Goal: Information Seeking & Learning: Learn about a topic

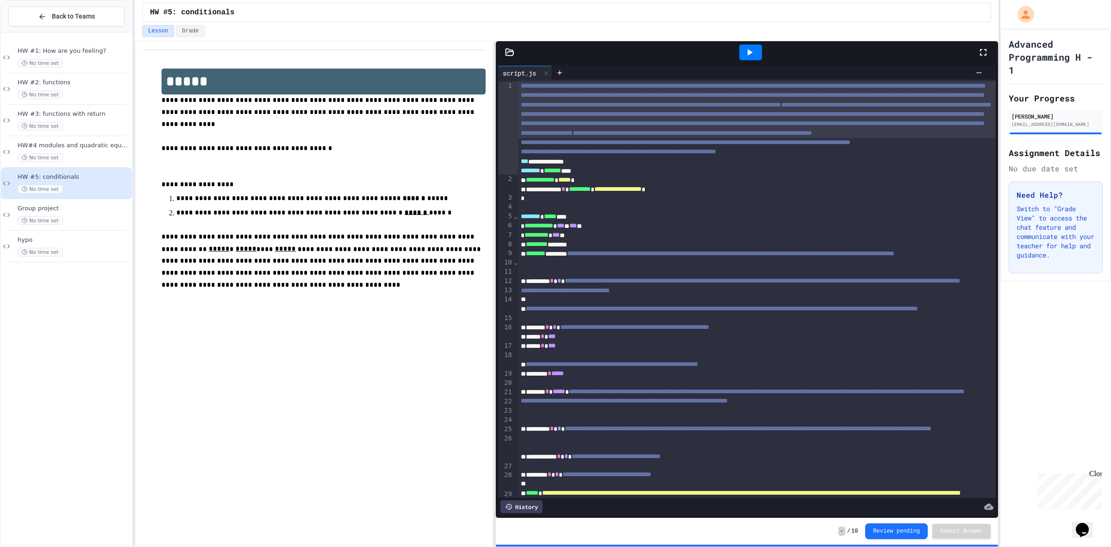
click at [742, 57] on div at bounding box center [750, 52] width 23 height 16
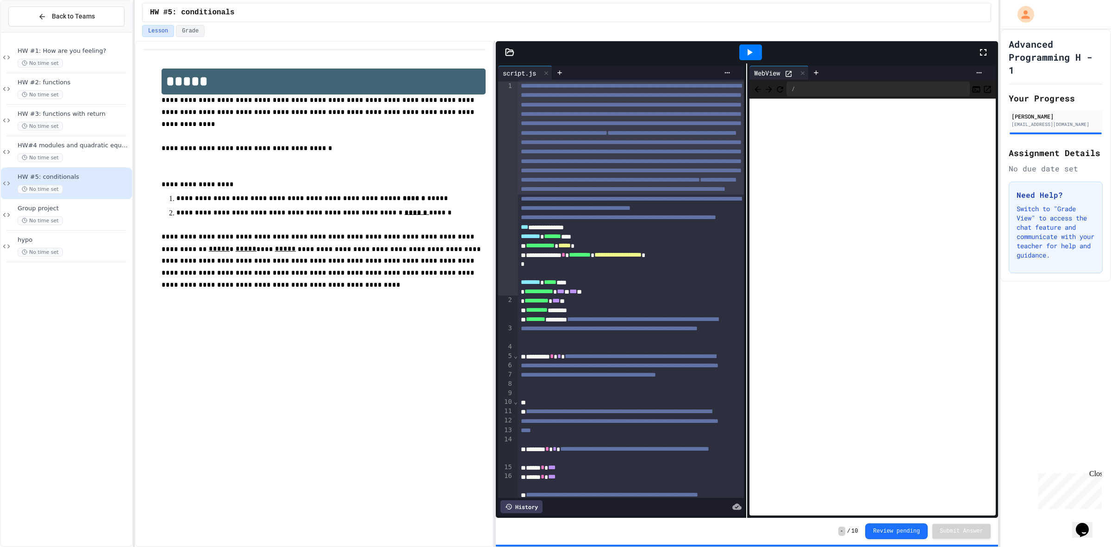
click at [991, 45] on div at bounding box center [988, 52] width 20 height 25
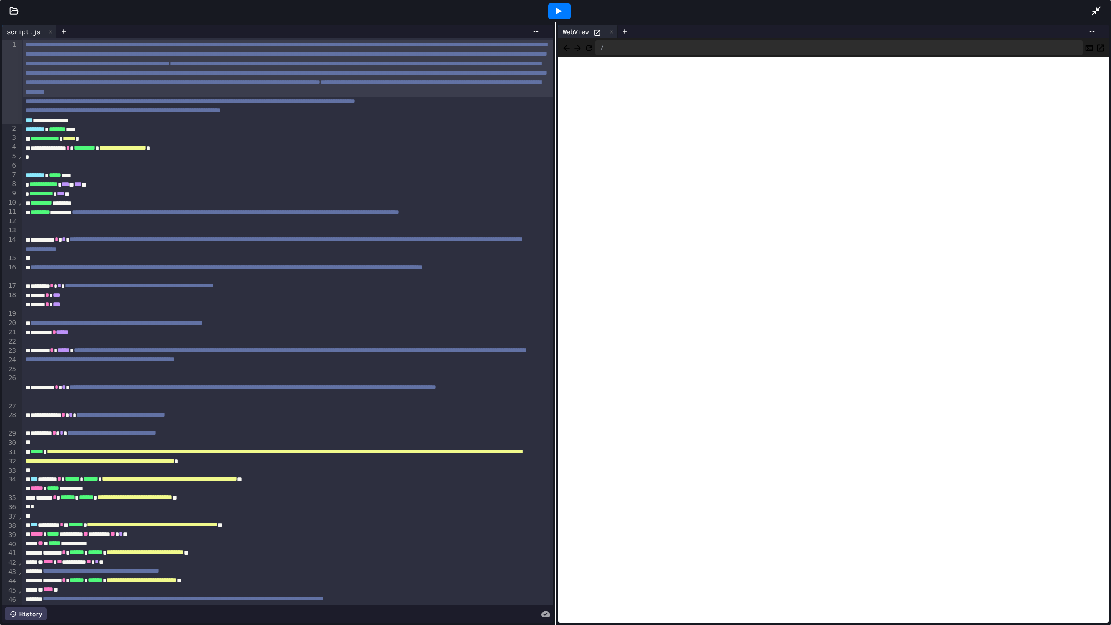
click at [558, 10] on icon at bounding box center [558, 11] width 5 height 6
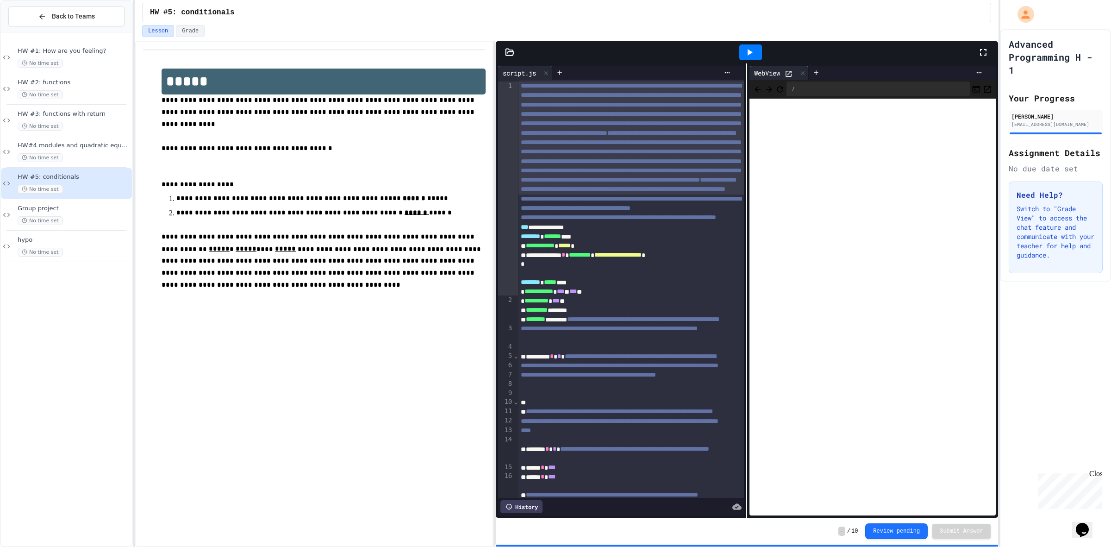
click at [980, 56] on icon at bounding box center [983, 52] width 11 height 11
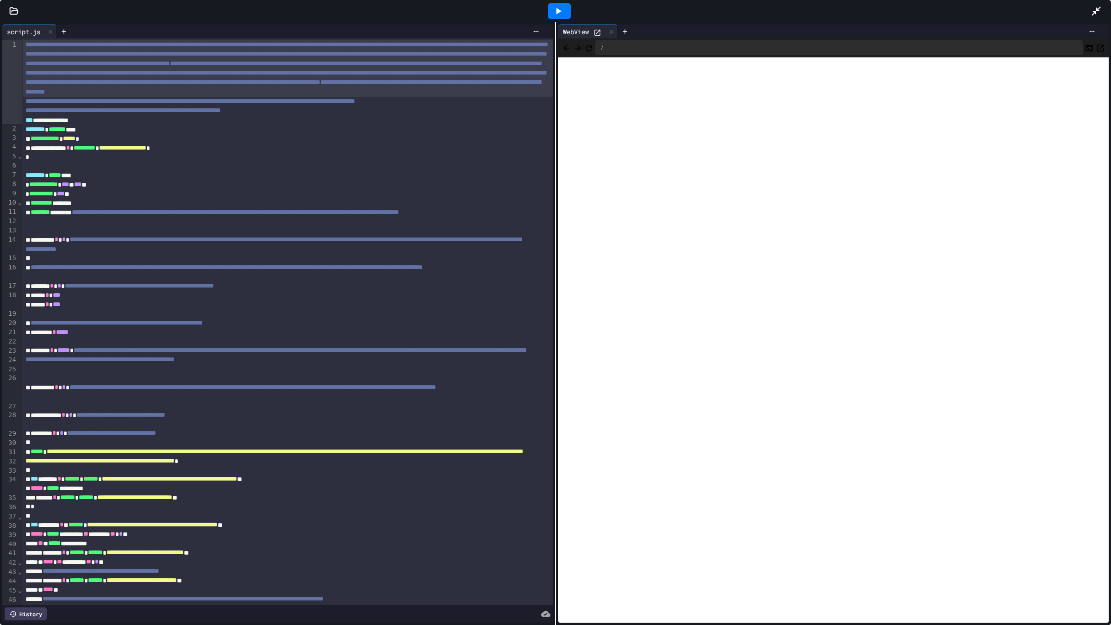
click at [593, 50] on icon "Refresh" at bounding box center [588, 48] width 9 height 9
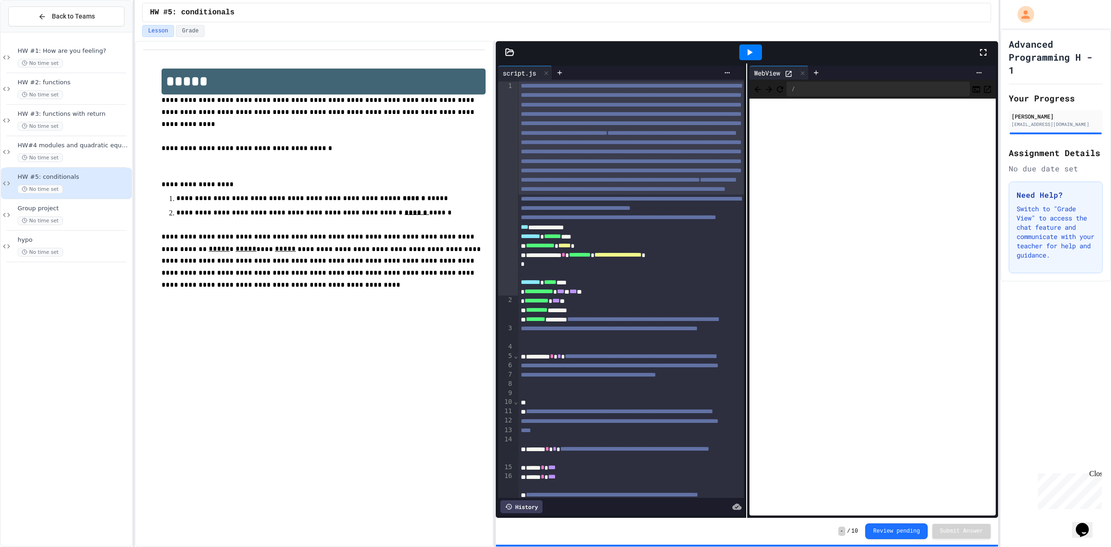
click at [984, 50] on icon at bounding box center [983, 52] width 11 height 11
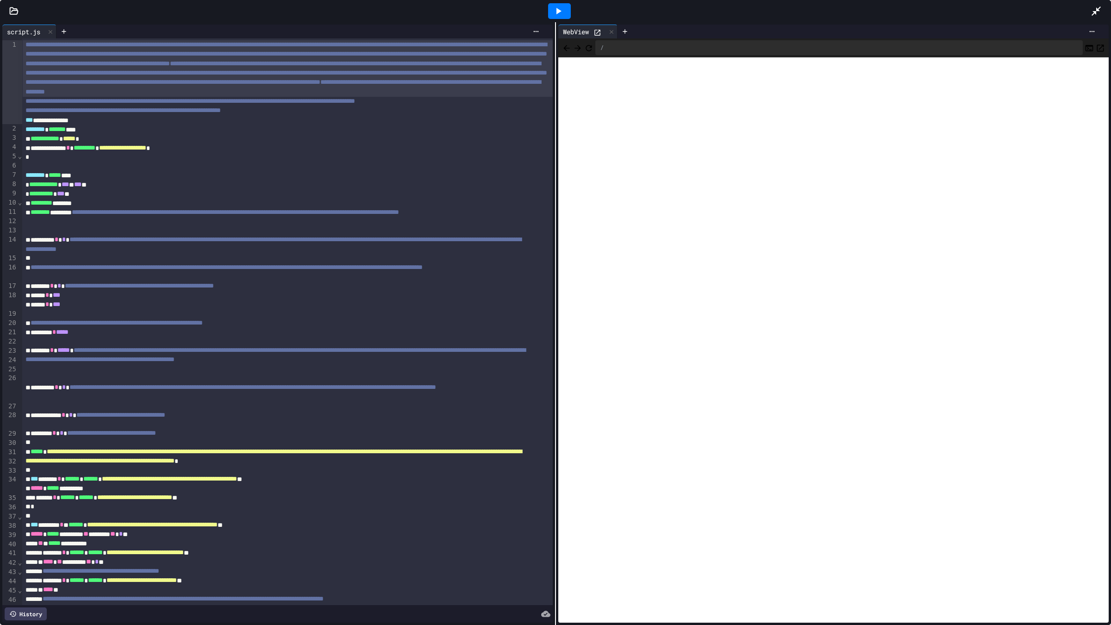
click at [564, 16] on div at bounding box center [559, 11] width 23 height 16
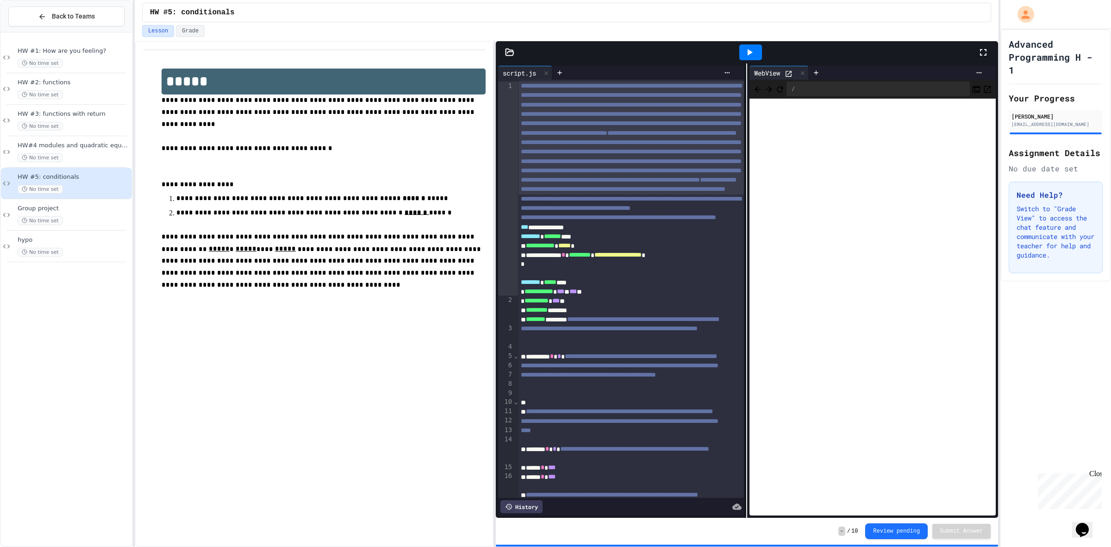
click at [982, 52] on icon at bounding box center [983, 52] width 11 height 11
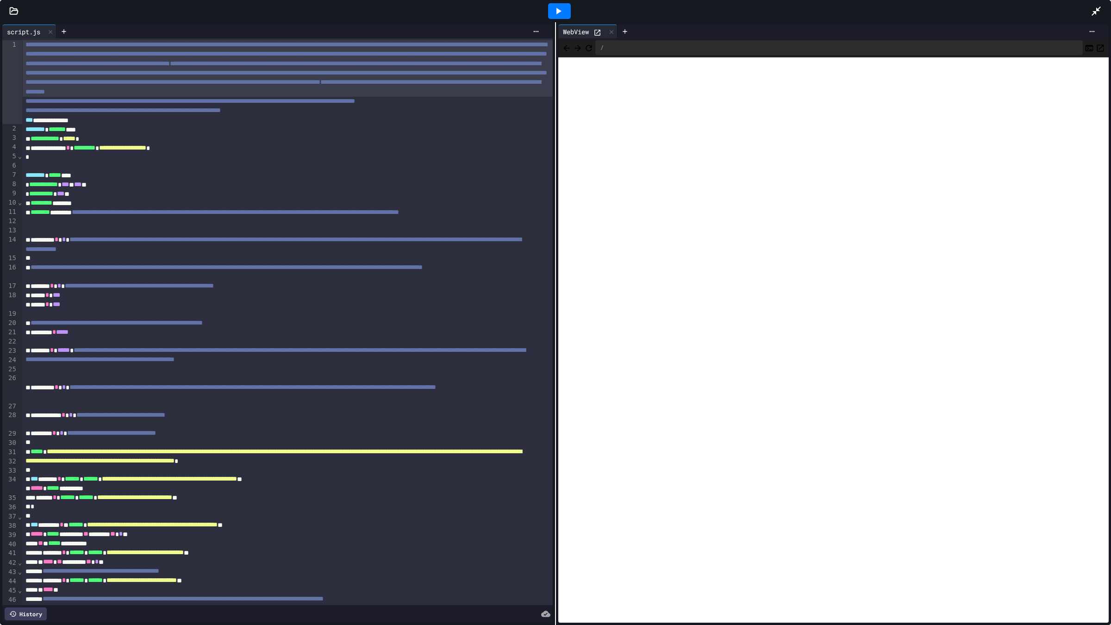
click at [564, 8] on div at bounding box center [559, 11] width 23 height 16
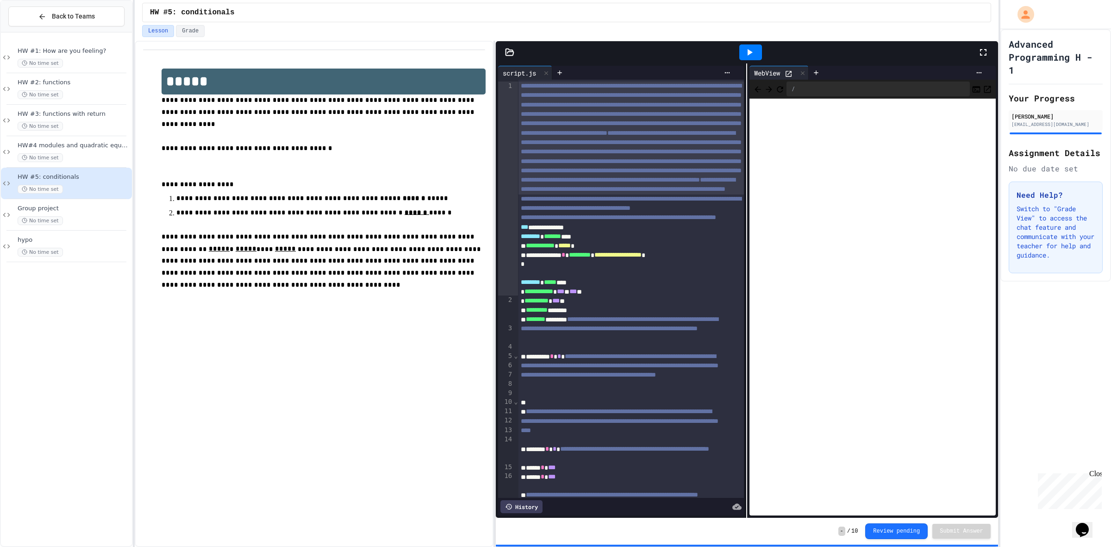
click at [979, 50] on icon at bounding box center [983, 52] width 11 height 11
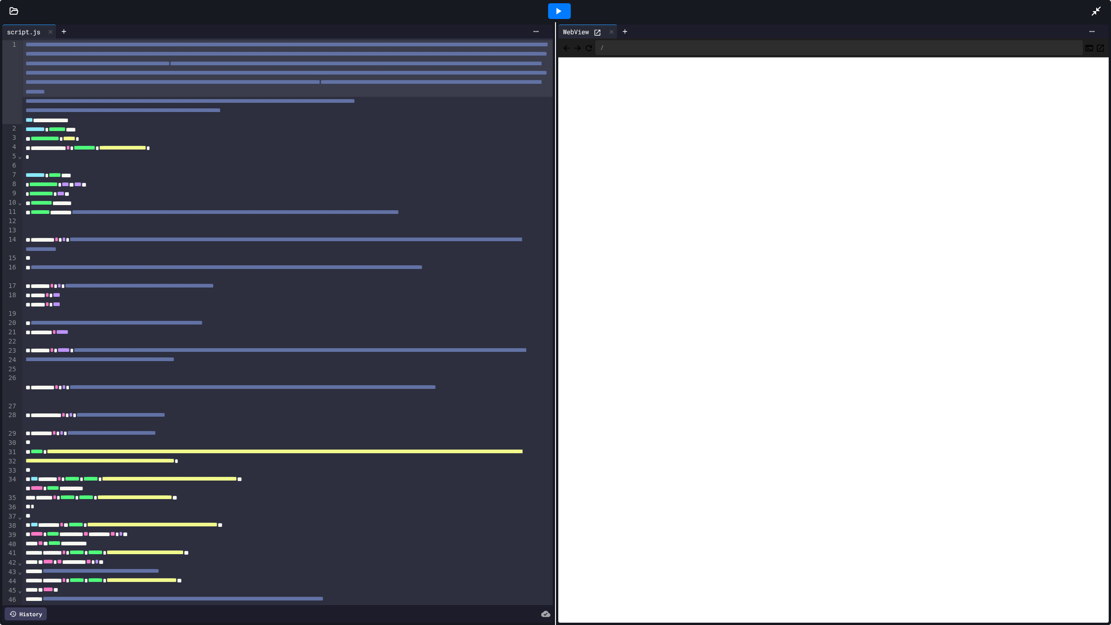
click at [561, 6] on icon at bounding box center [558, 11] width 11 height 11
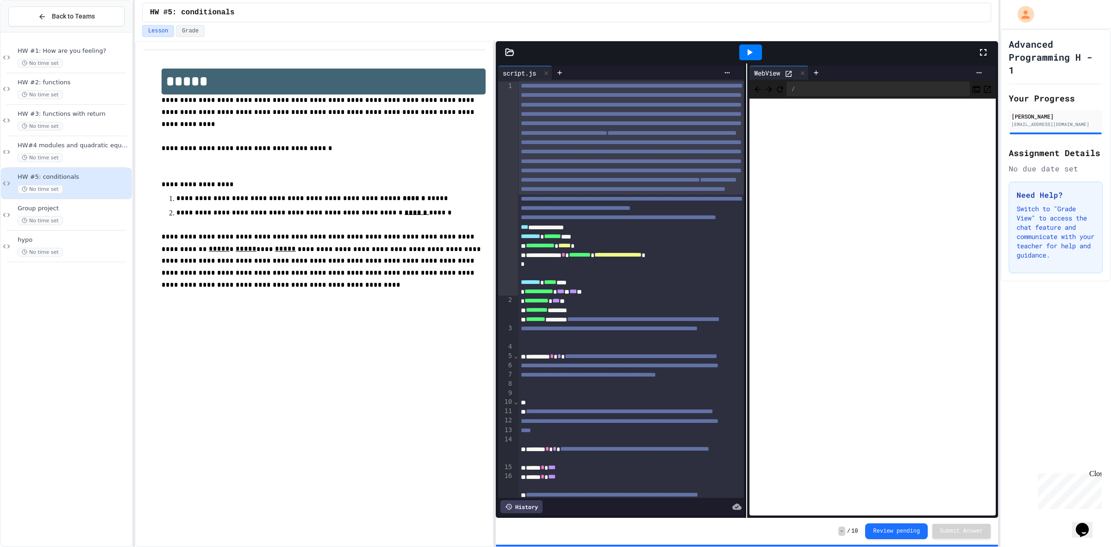
click at [975, 52] on div at bounding box center [751, 52] width 454 height 25
click at [976, 52] on div at bounding box center [751, 52] width 454 height 25
click at [979, 52] on icon at bounding box center [983, 52] width 11 height 11
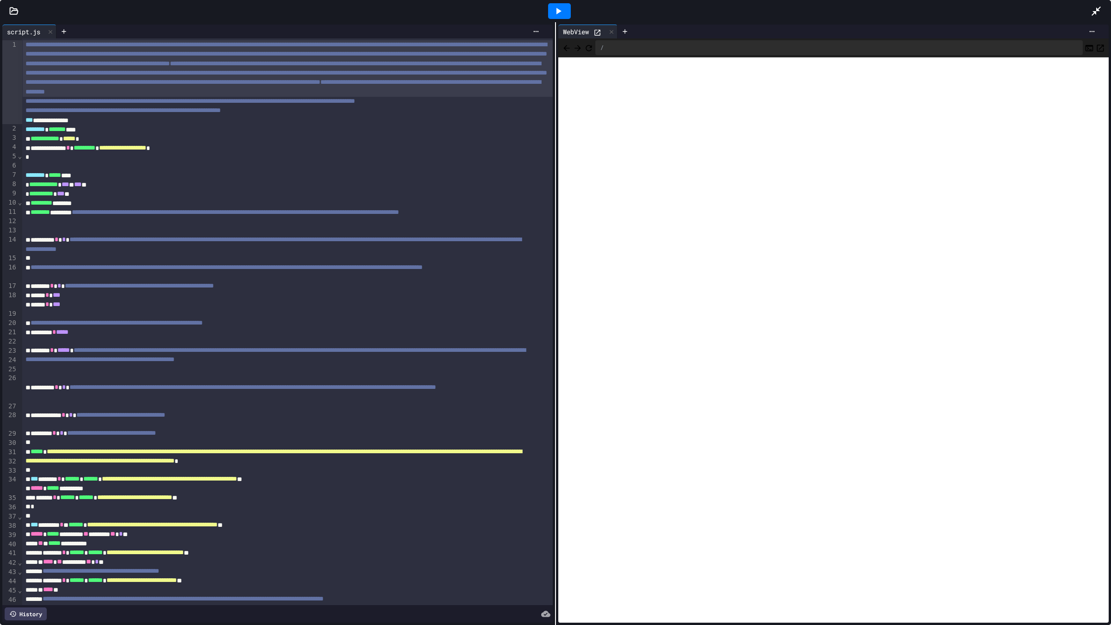
click at [1102, 10] on div at bounding box center [1101, 11] width 20 height 25
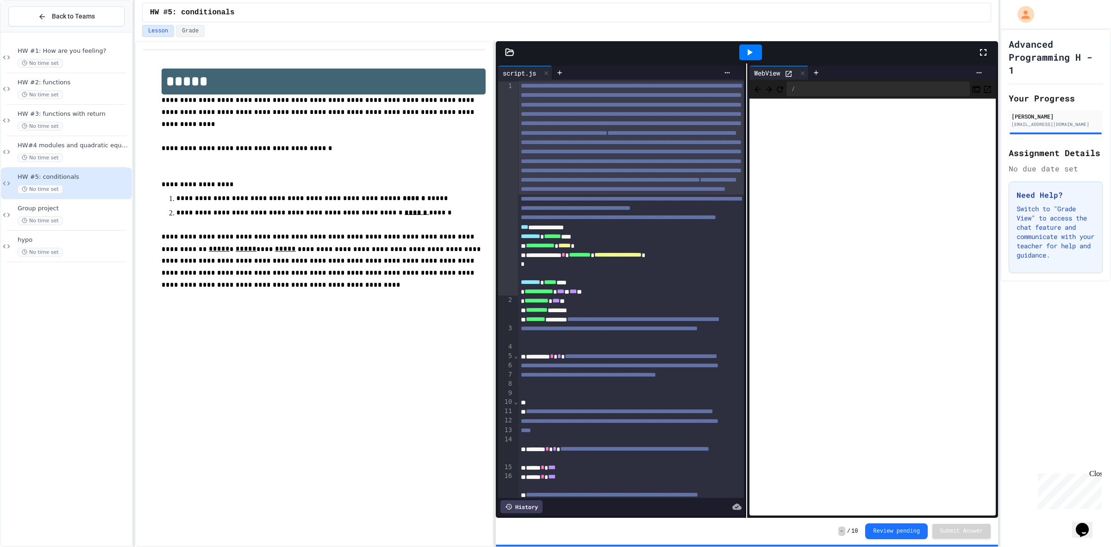
click at [989, 43] on div at bounding box center [988, 52] width 20 height 25
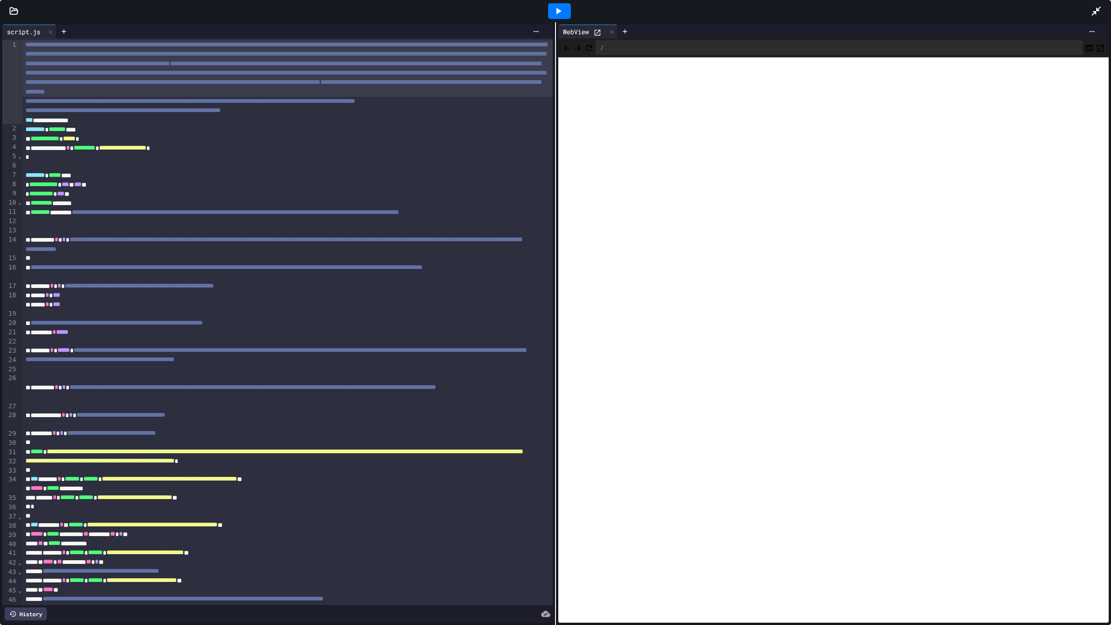
click at [448, 97] on div "**********" at bounding box center [288, 68] width 530 height 56
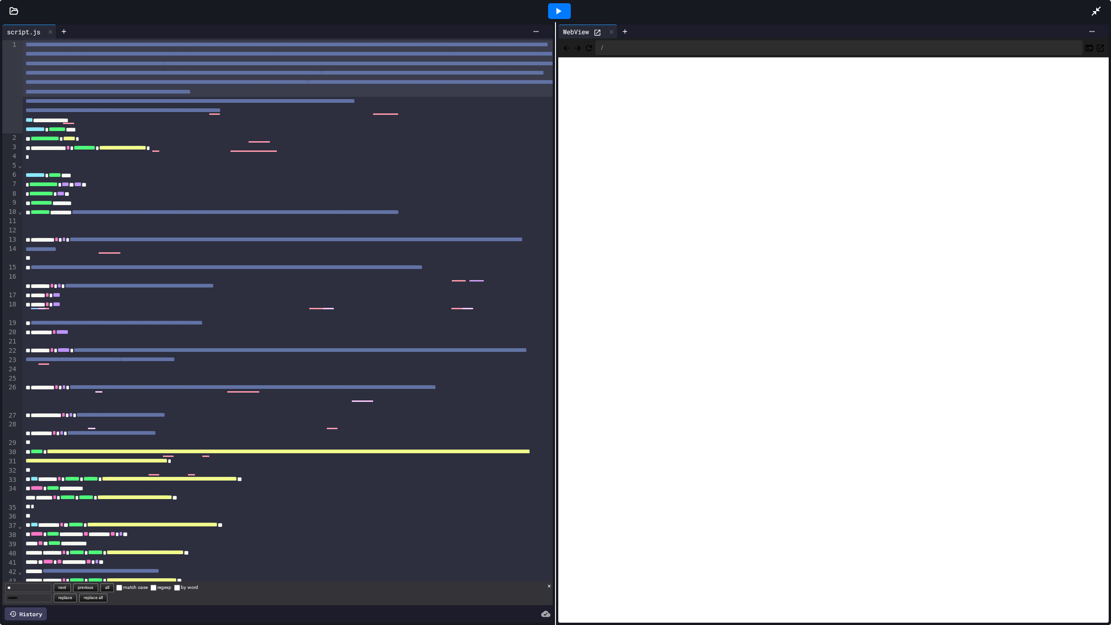
type input "*"
type input "******"
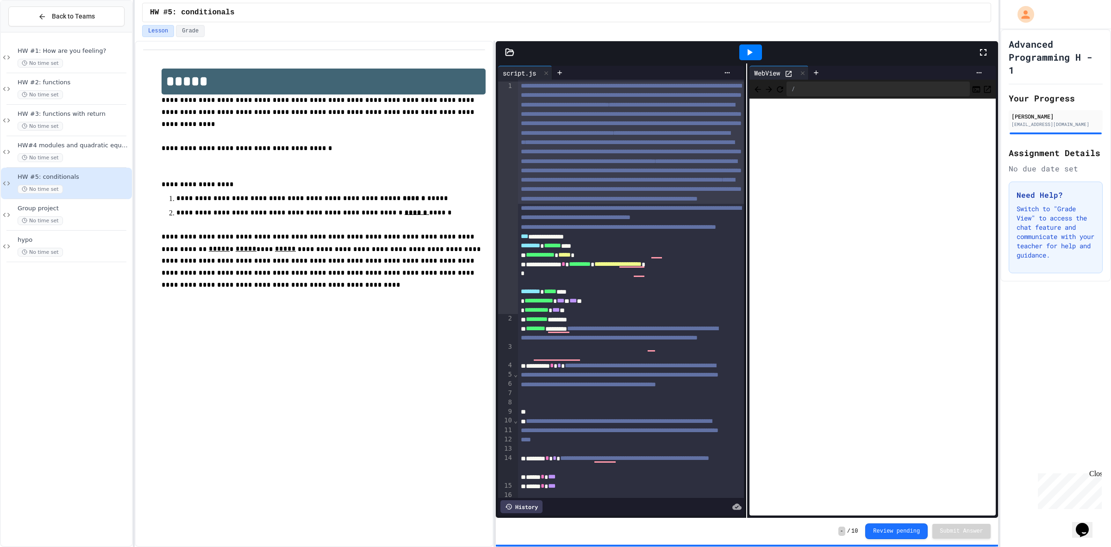
click at [372, 396] on div "**********" at bounding box center [314, 294] width 359 height 506
